Goal: Navigation & Orientation: Go to known website

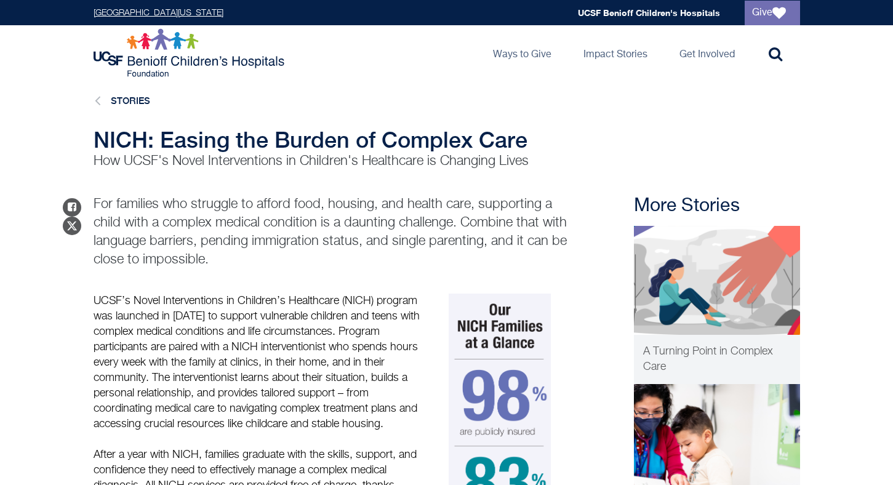
click at [156, 9] on link "[GEOGRAPHIC_DATA][US_STATE]" at bounding box center [159, 13] width 130 height 9
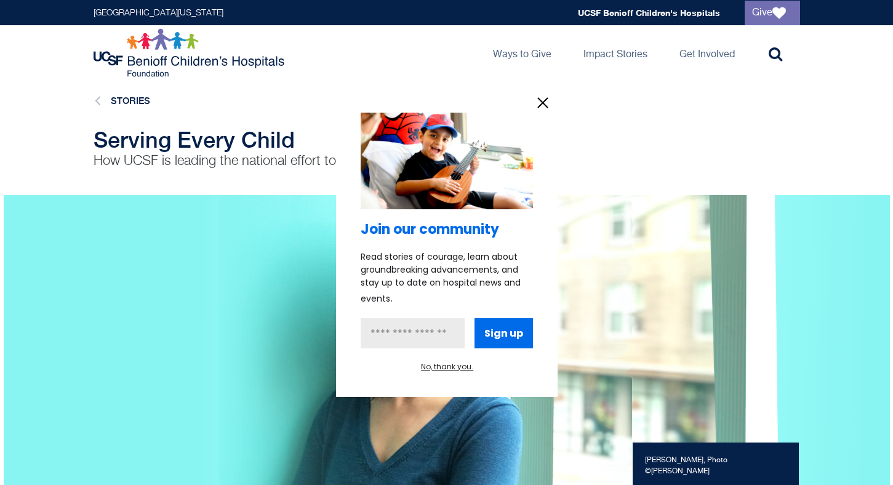
click at [539, 104] on icon "information" at bounding box center [543, 103] width 18 height 18
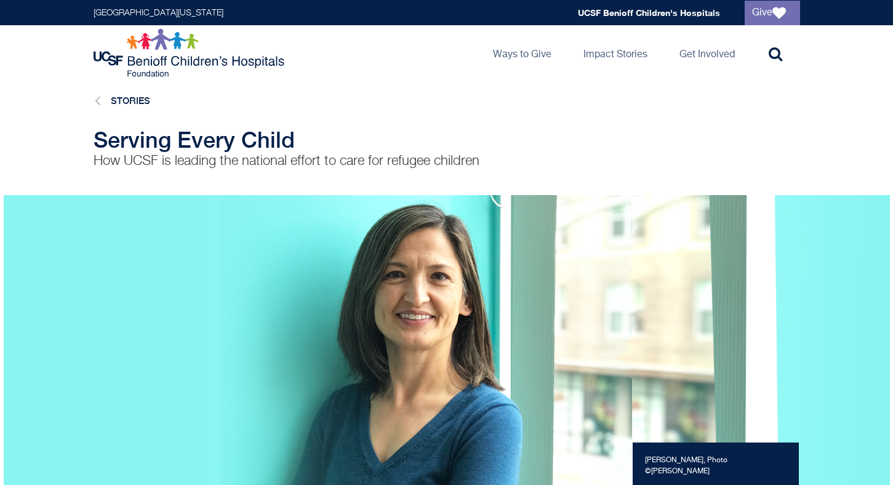
click at [169, 63] on img at bounding box center [191, 52] width 194 height 49
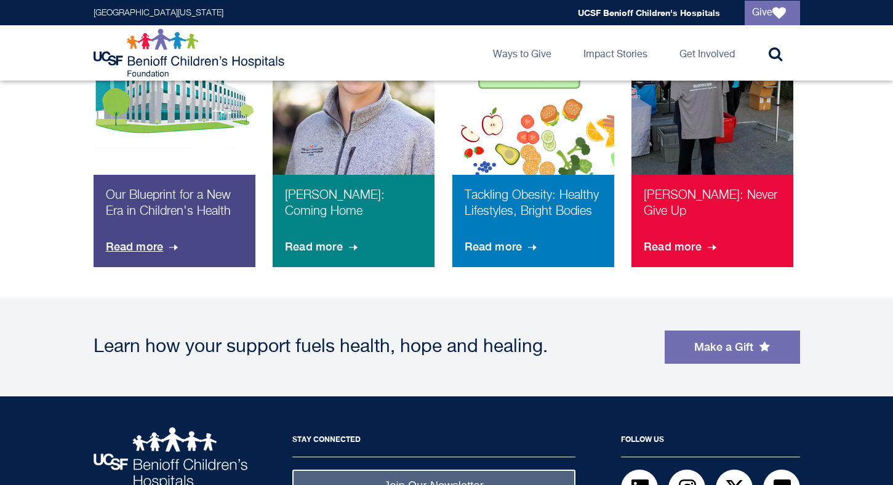
scroll to position [904, 0]
